Goal: Transaction & Acquisition: Download file/media

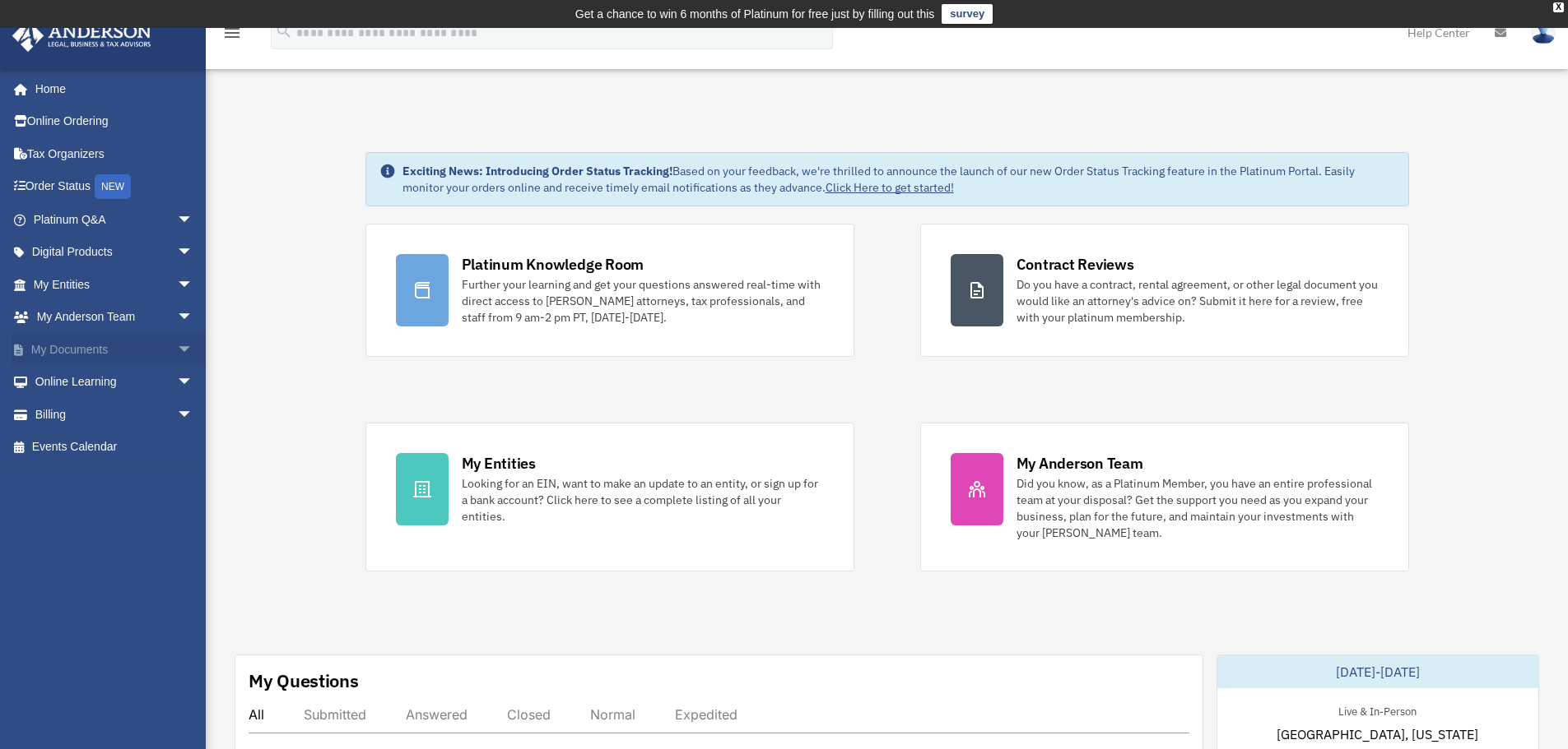
click at [177, 346] on span "arrow_drop_down" at bounding box center [194, 350] width 33 height 34
click at [90, 444] on link "Forms Library" at bounding box center [121, 448] width 195 height 33
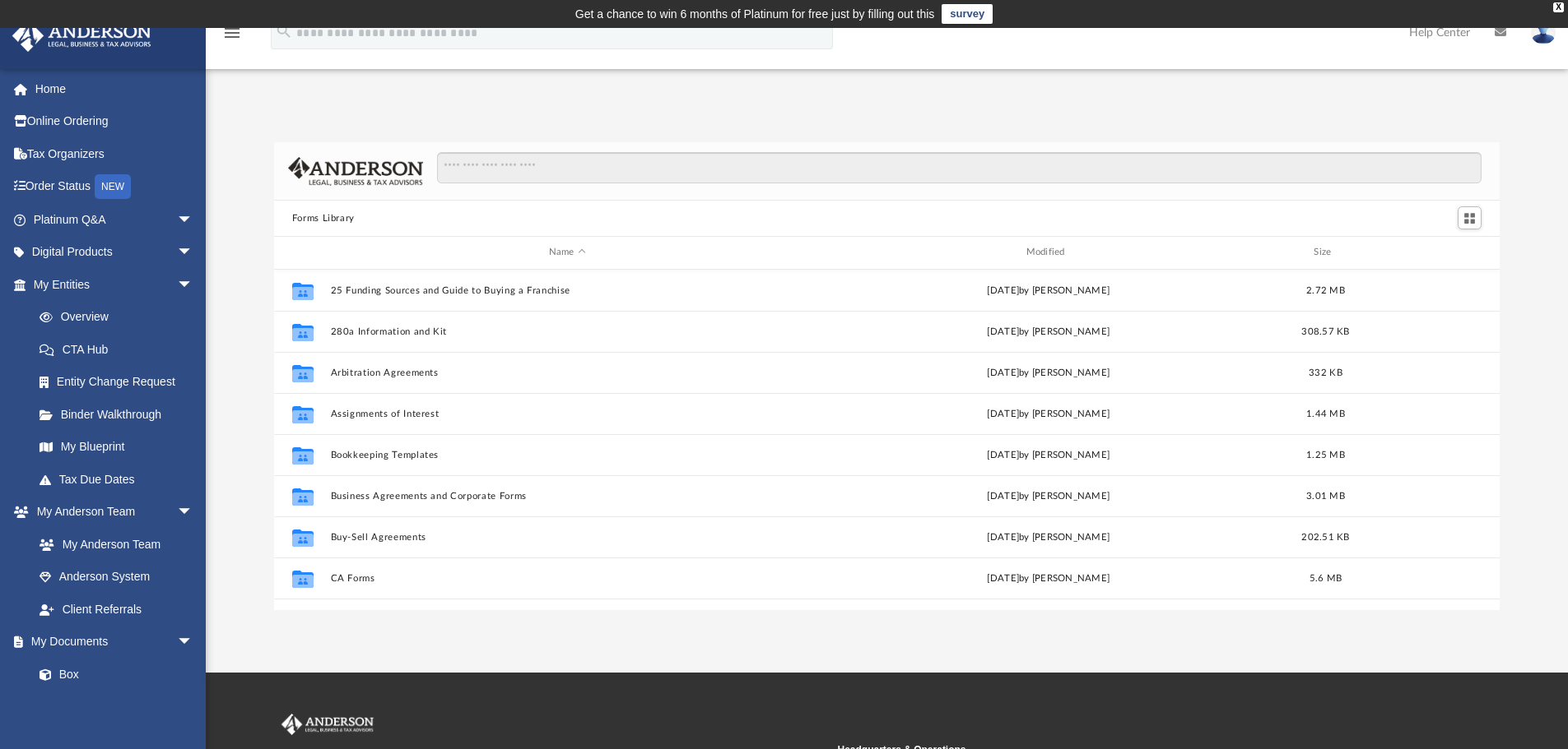
scroll to position [362, 1213]
click at [529, 166] on input "Search files and folders" at bounding box center [959, 168] width 1044 height 31
type input "******"
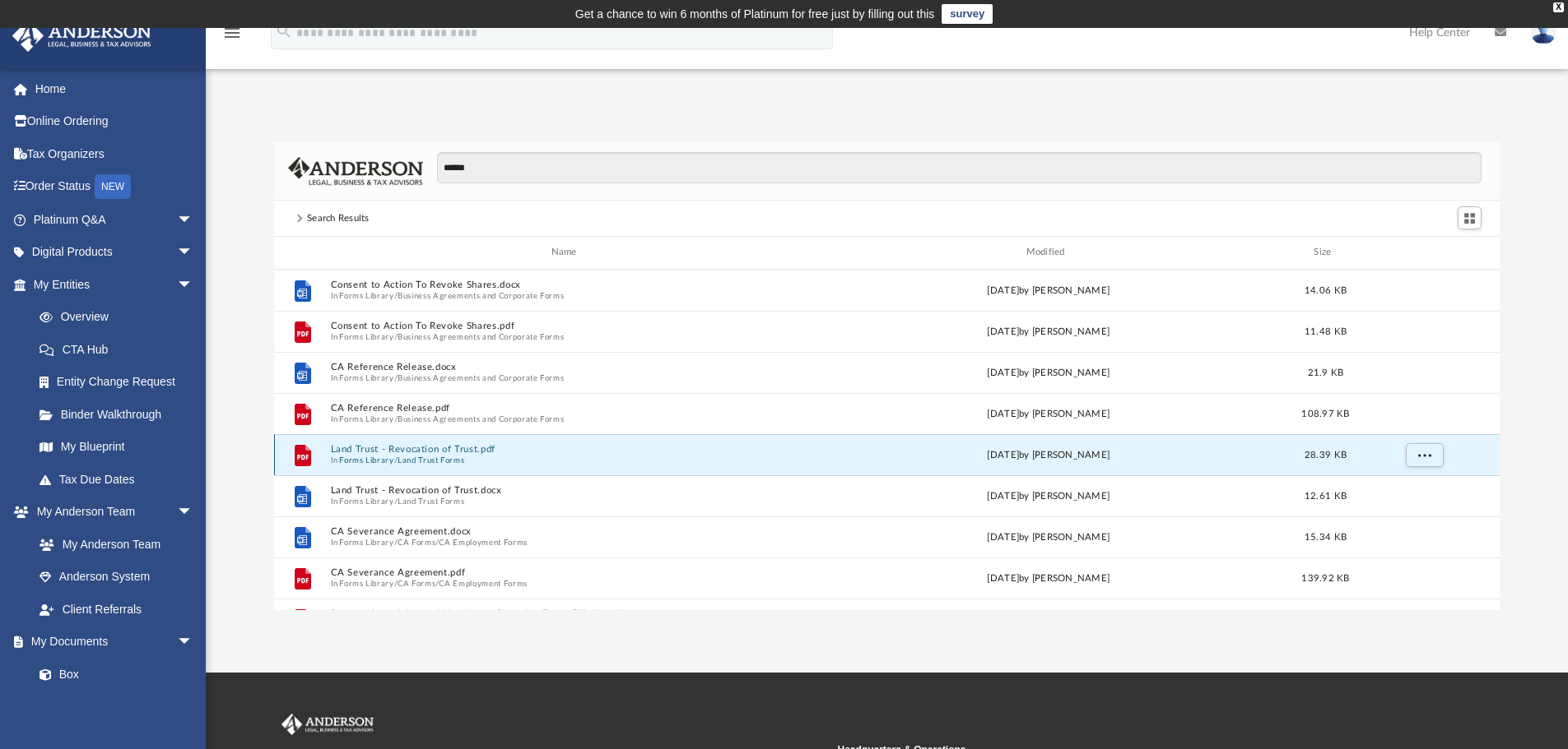
click at [412, 450] on button "Land Trust - Revocation of Trust.pdf" at bounding box center [567, 450] width 474 height 10
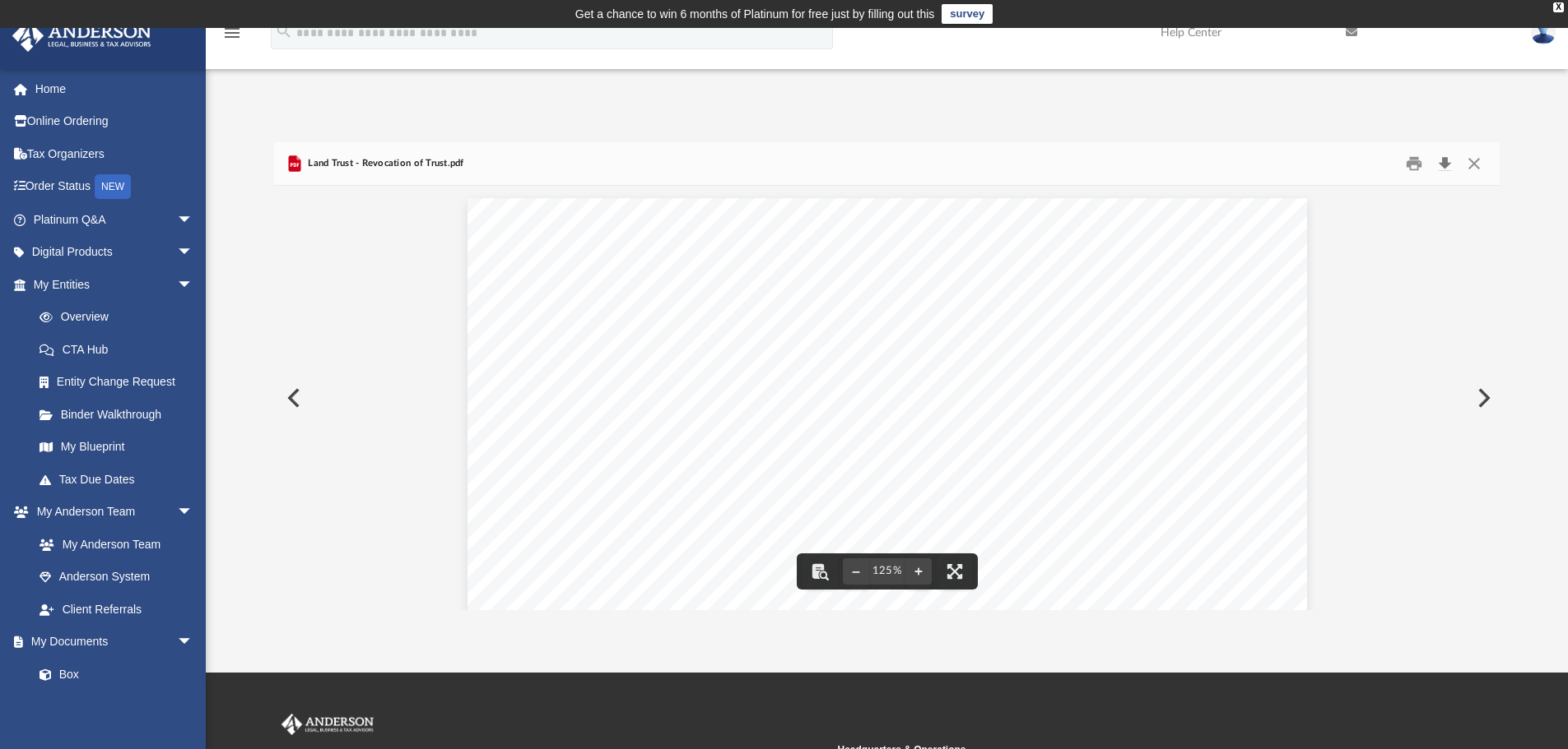
click at [1440, 157] on button "Download" at bounding box center [1444, 163] width 30 height 25
drag, startPoint x: 1470, startPoint y: 160, endPoint x: 715, endPoint y: 427, distance: 800.8
click at [1470, 160] on button "Close" at bounding box center [1474, 163] width 30 height 25
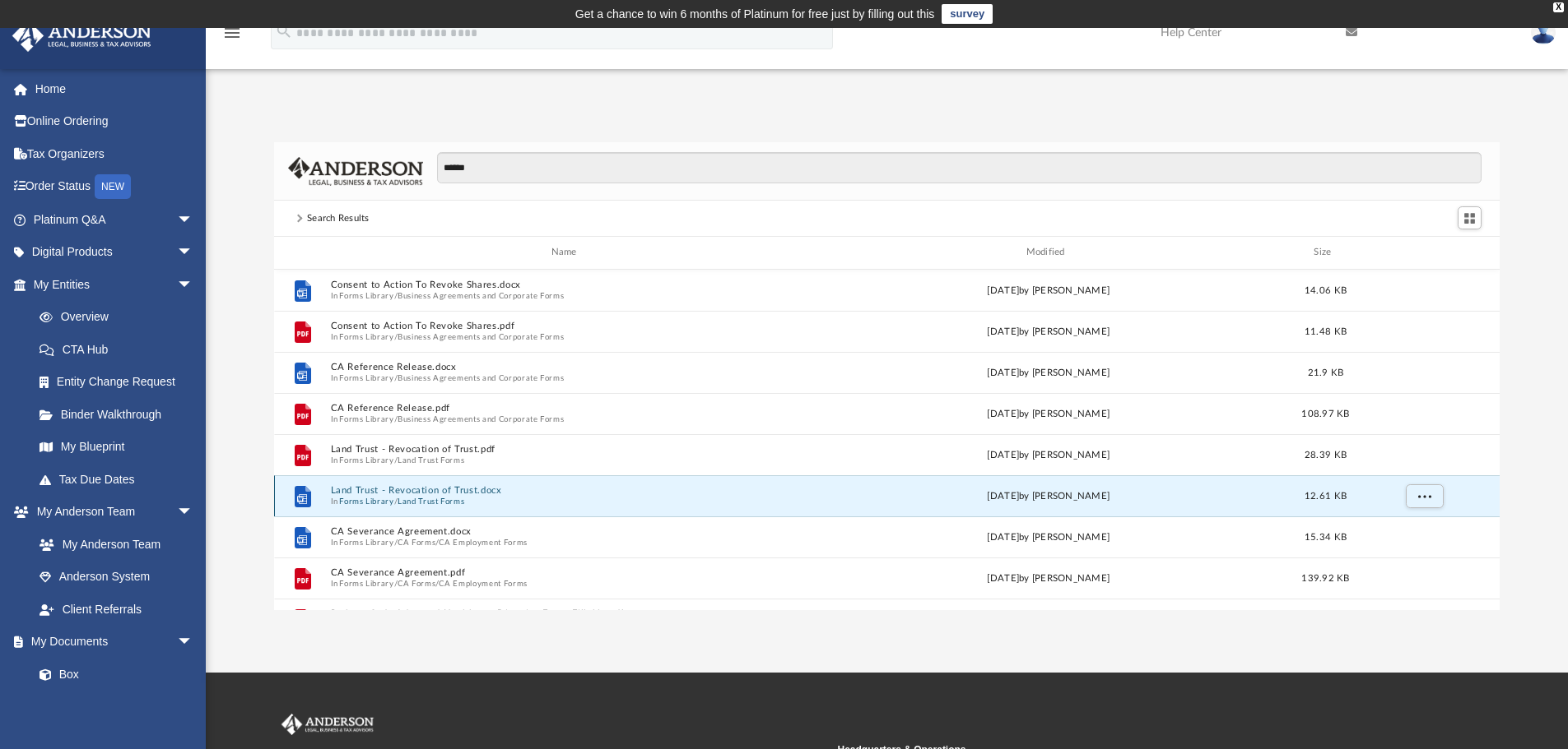
click at [450, 489] on button "Land Trust - Revocation of Trust.docx" at bounding box center [567, 490] width 474 height 10
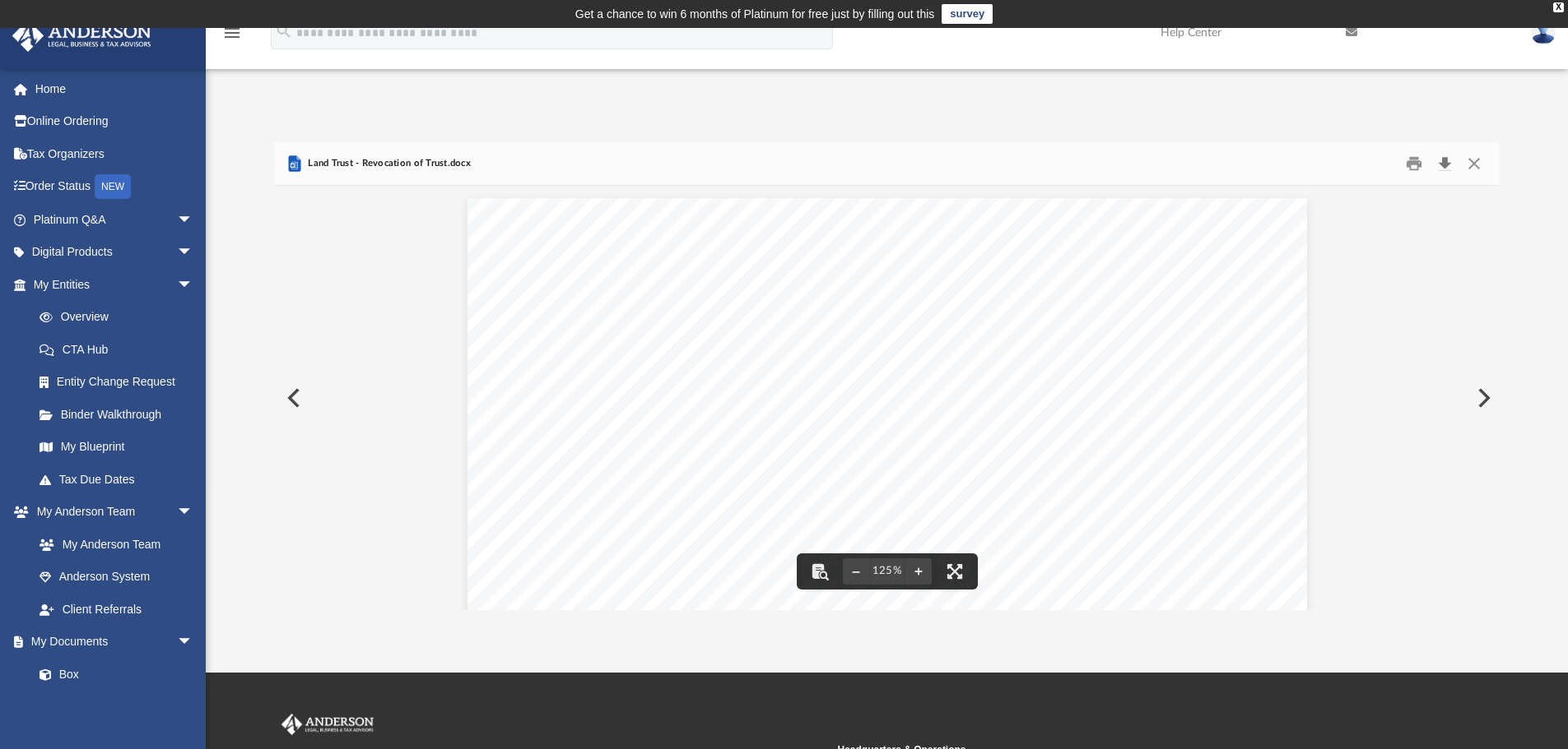
click at [1447, 161] on button "Download" at bounding box center [1444, 163] width 30 height 25
